Goal: Information Seeking & Learning: Learn about a topic

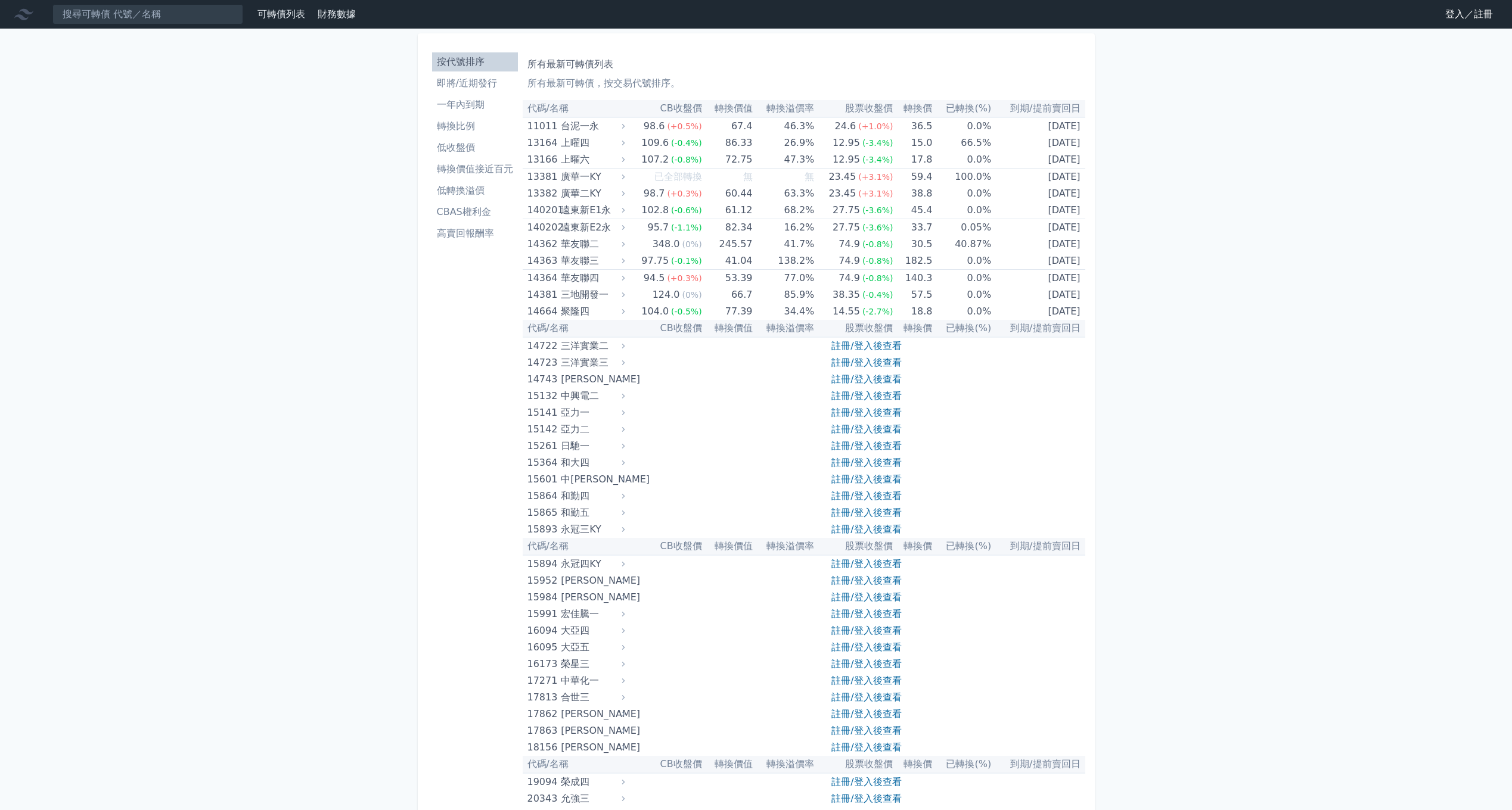
click at [1119, 16] on link "登入／註冊" at bounding box center [1468, 14] width 67 height 19
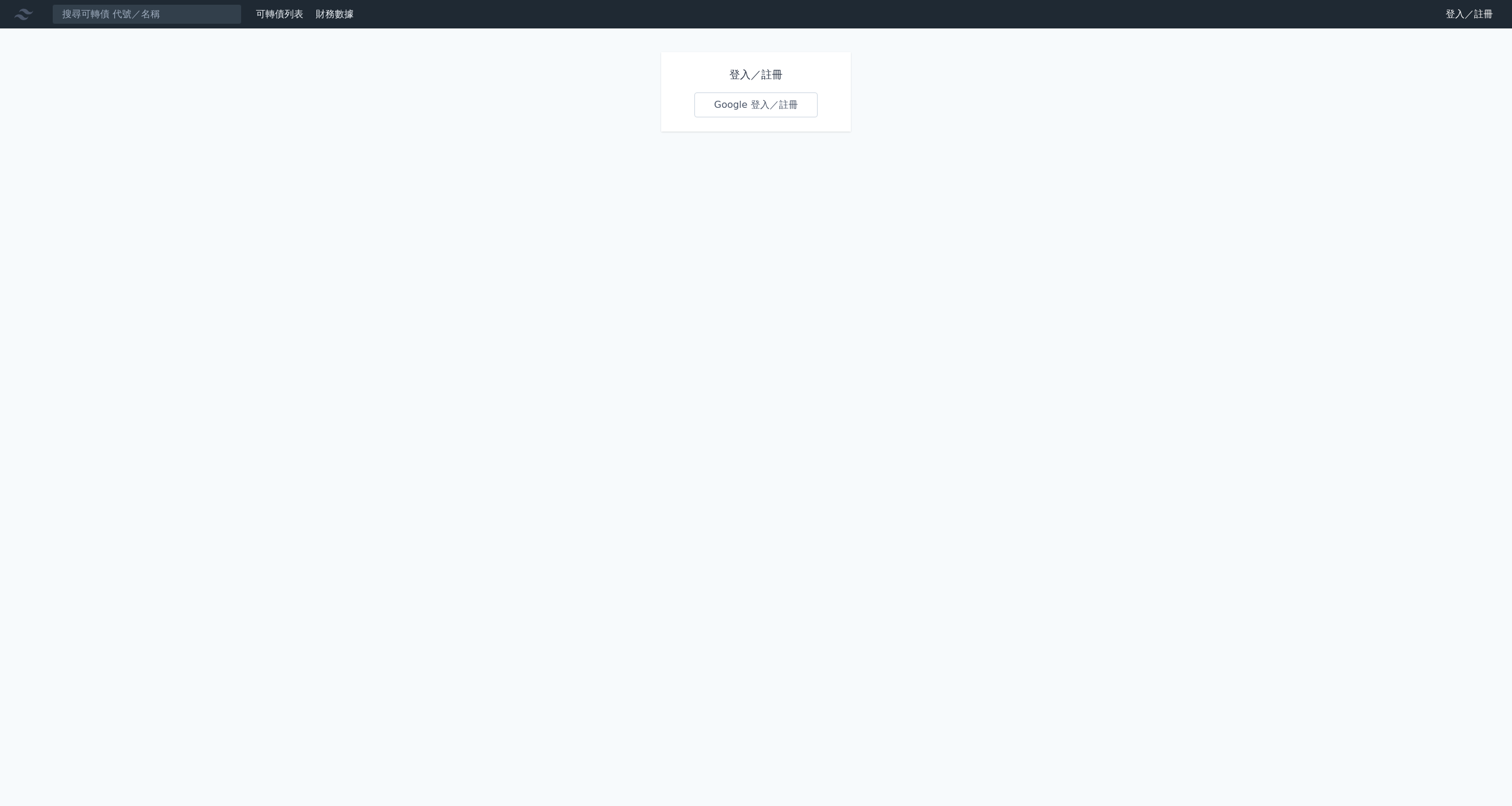
click at [731, 109] on link "Google 登入／註冊" at bounding box center [756, 105] width 123 height 25
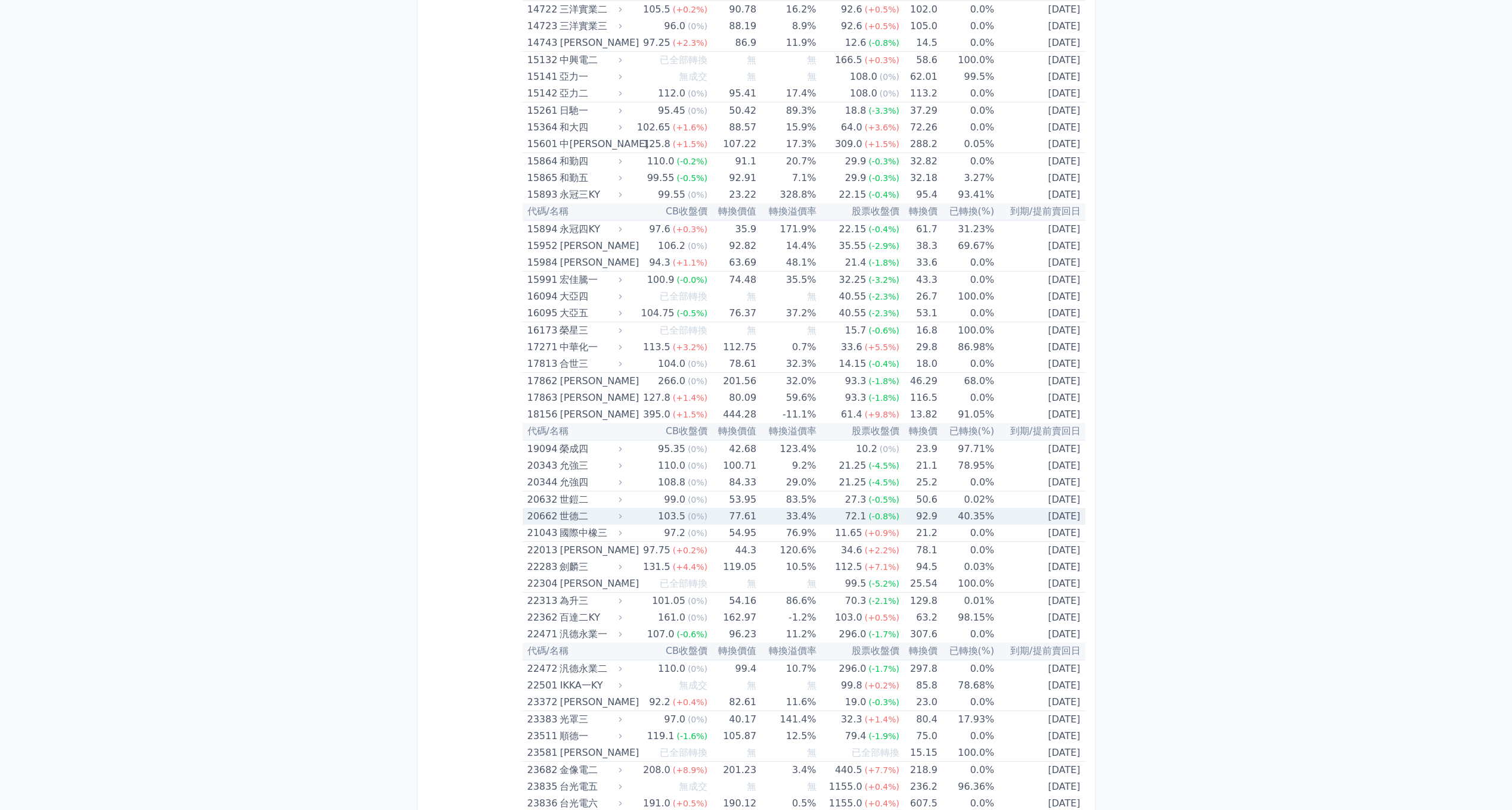
scroll to position [357, 0]
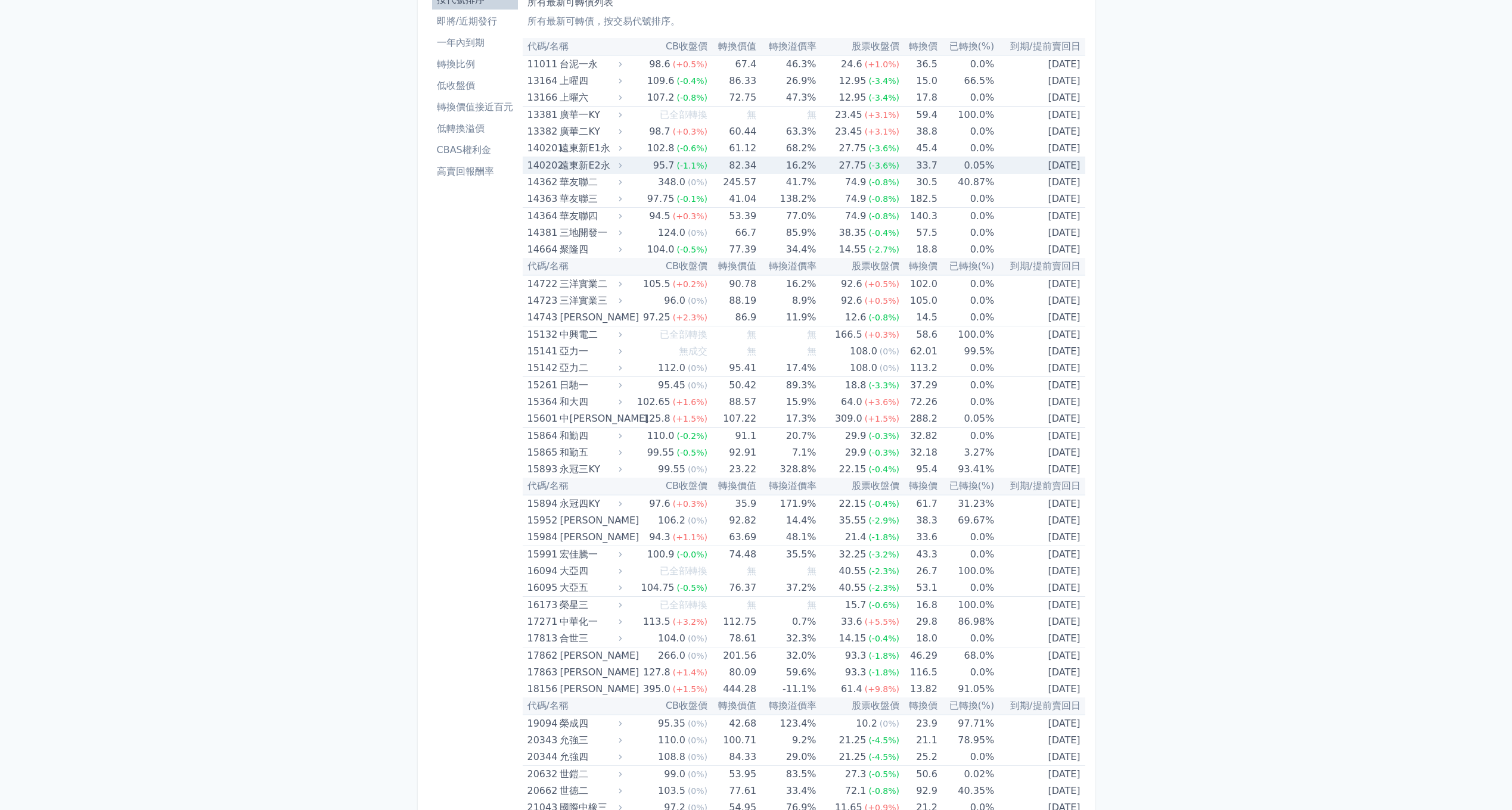
scroll to position [0, 0]
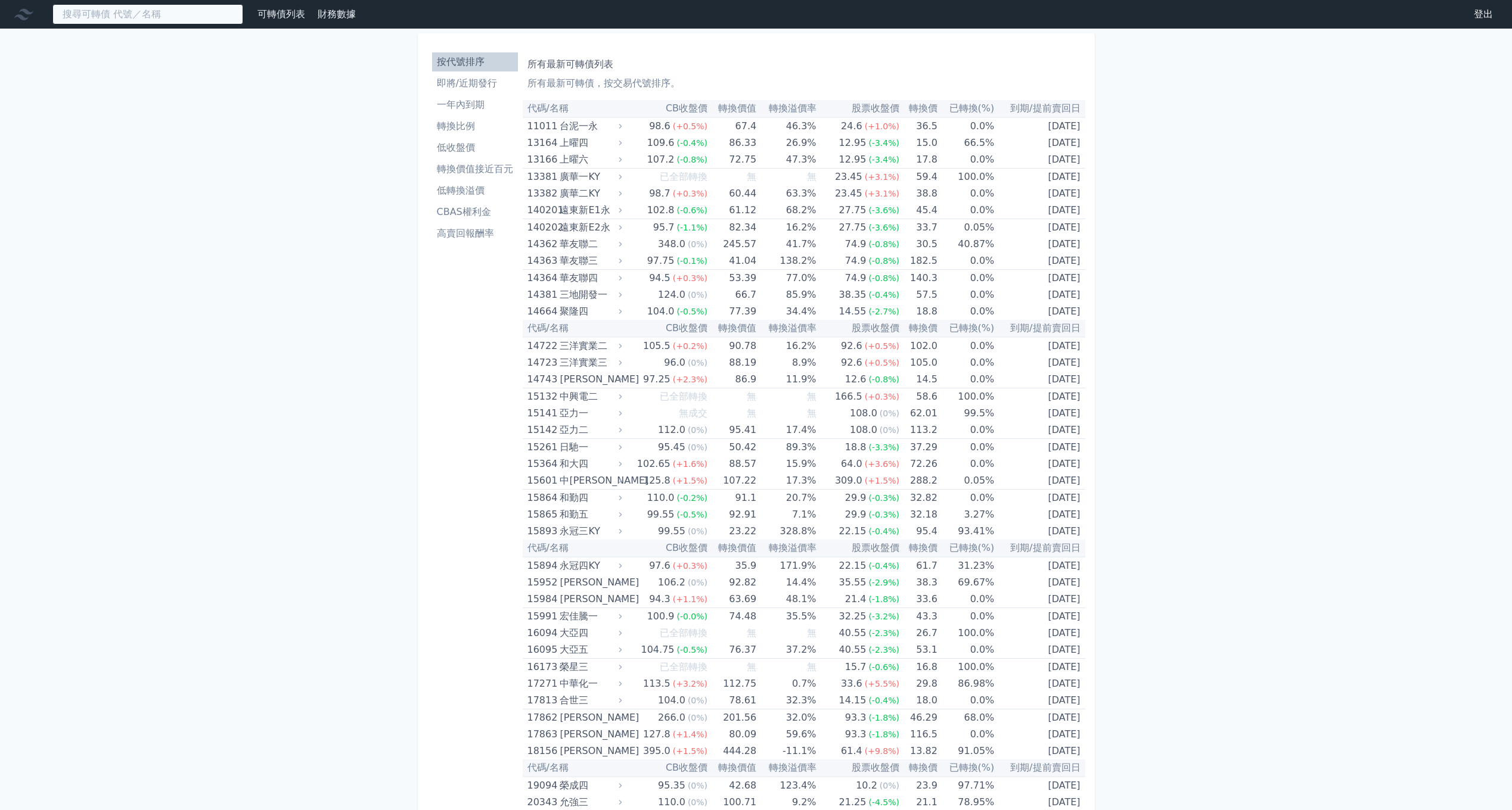
click at [110, 17] on input at bounding box center [147, 14] width 190 height 21
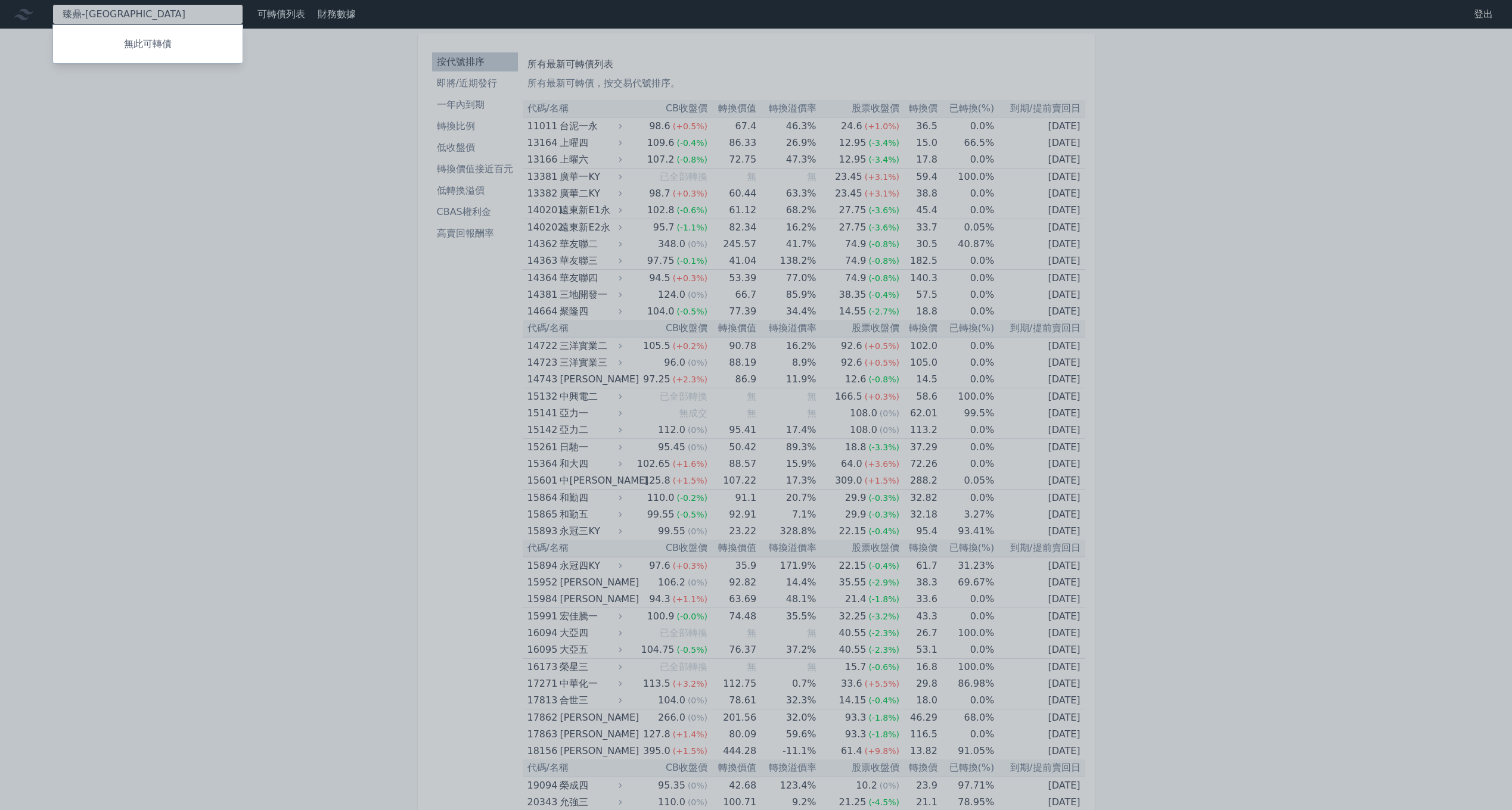
type input "臻鼎-[GEOGRAPHIC_DATA]"
click at [284, 178] on div at bounding box center [756, 405] width 1512 height 810
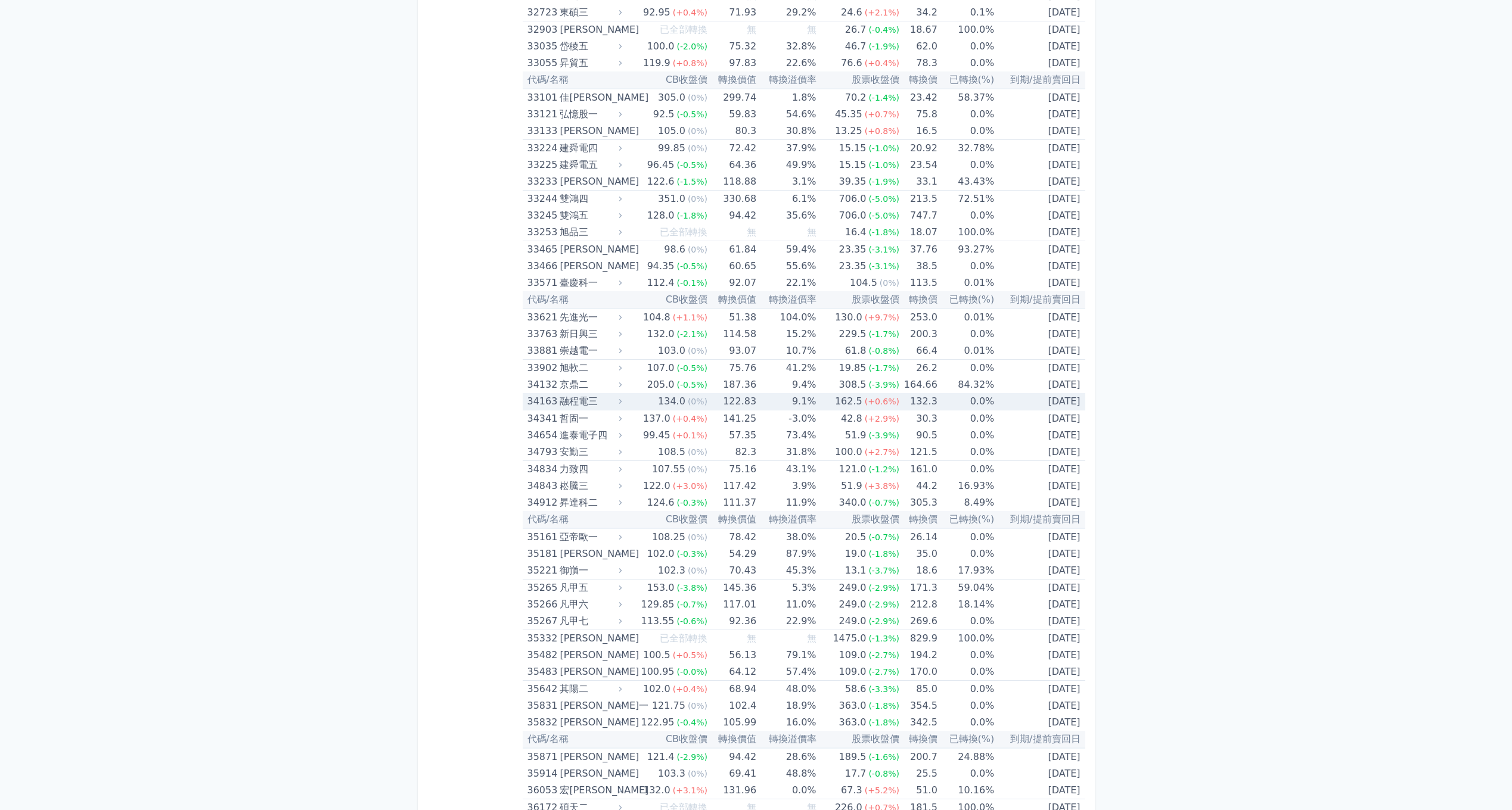
scroll to position [2264, 0]
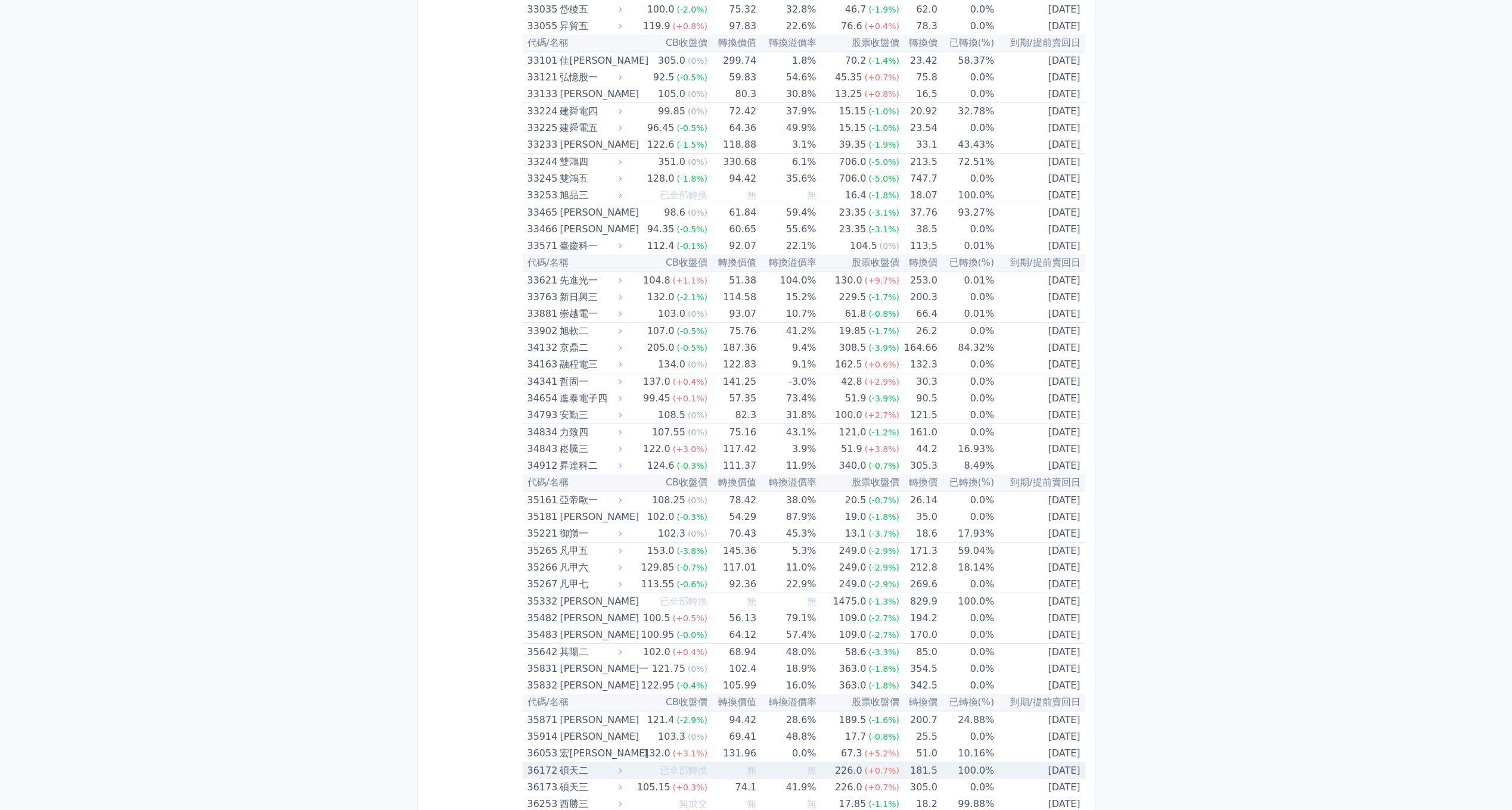
click at [883, 771] on span "(+0.7%)" at bounding box center [882, 770] width 35 height 10
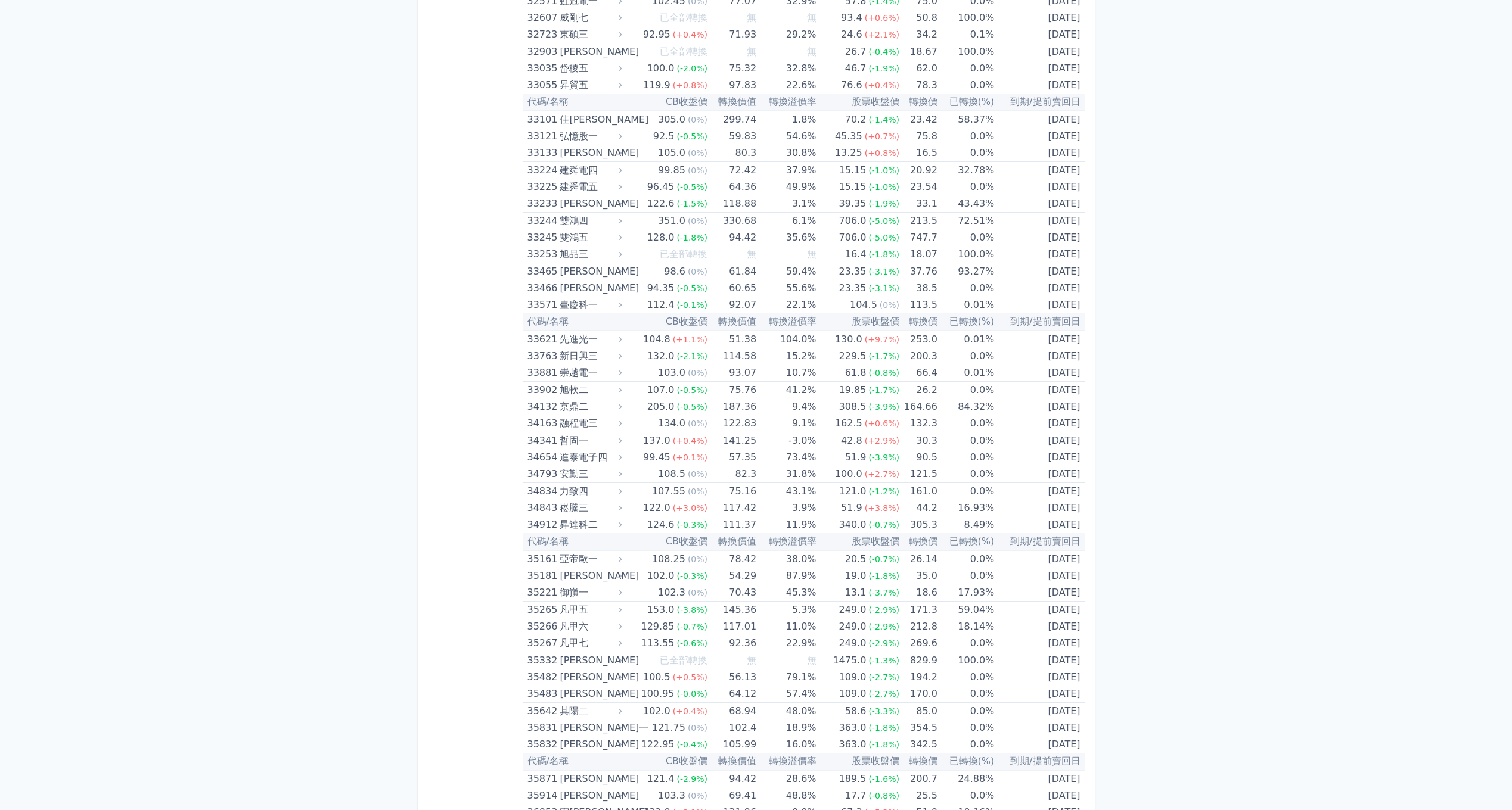
scroll to position [2204, 0]
click at [871, 669] on div "(-1.3%)" at bounding box center [883, 661] width 31 height 17
